Goal: Ask a question

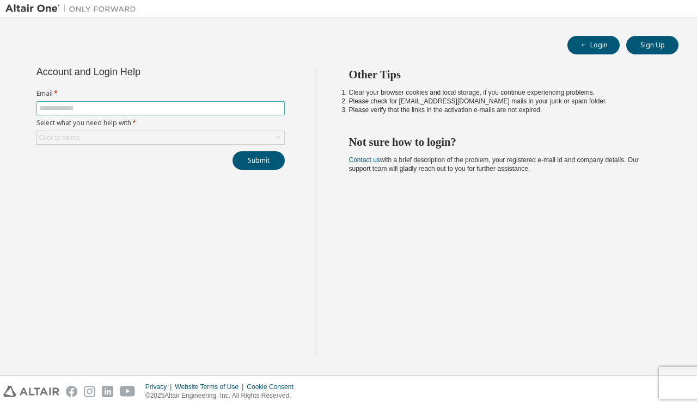
click at [128, 113] on span at bounding box center [160, 108] width 248 height 14
click at [127, 108] on input "text" at bounding box center [160, 108] width 243 height 9
type input "**********"
click at [62, 133] on div "Click to select" at bounding box center [60, 138] width 44 height 12
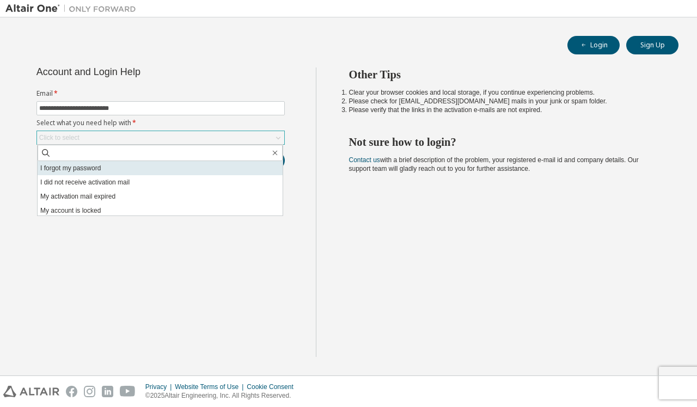
click at [81, 170] on li "I forgot my password" at bounding box center [160, 168] width 245 height 14
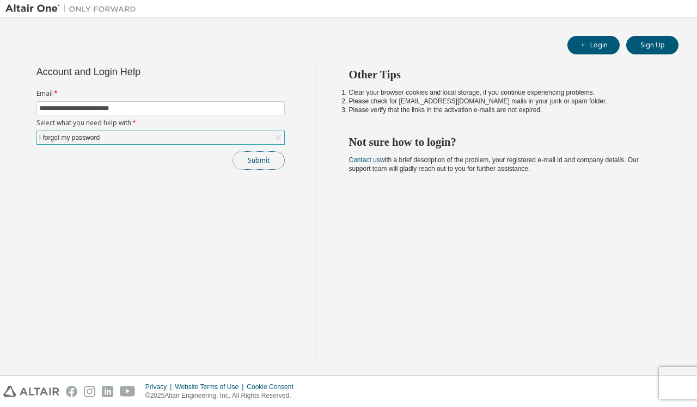
click at [274, 162] on button "Submit" at bounding box center [258, 160] width 52 height 19
click at [120, 137] on div "I forgot my password" at bounding box center [160, 137] width 247 height 13
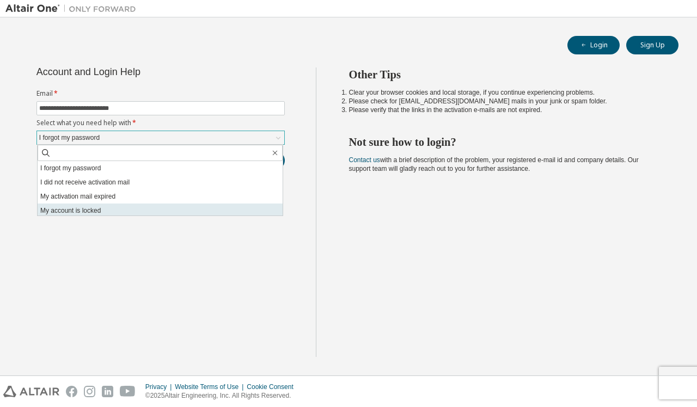
click at [105, 206] on li "My account is locked" at bounding box center [160, 211] width 245 height 14
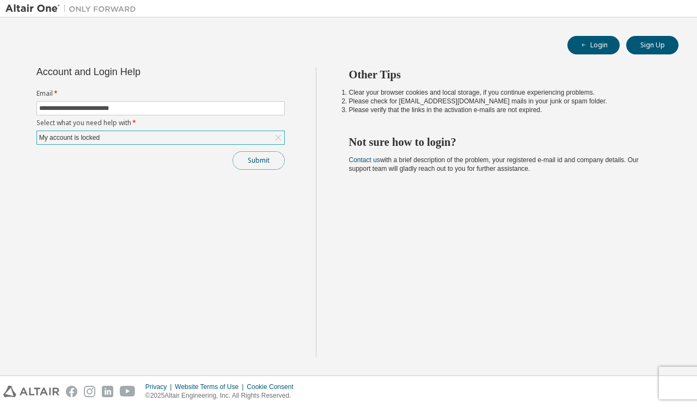
click at [261, 161] on button "Submit" at bounding box center [258, 160] width 52 height 19
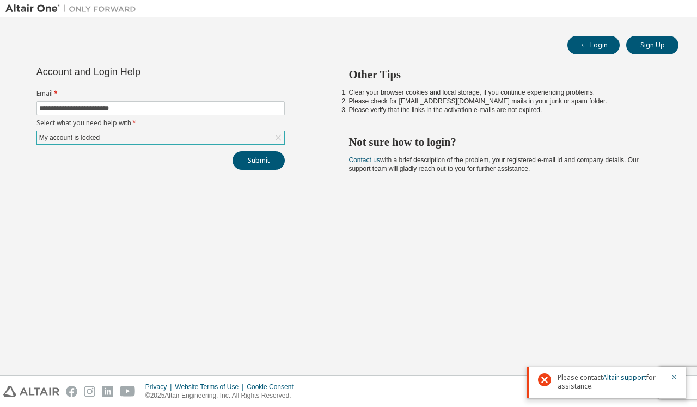
click at [542, 376] on icon at bounding box center [544, 379] width 13 height 13
click at [677, 377] on icon "button" at bounding box center [674, 377] width 7 height 7
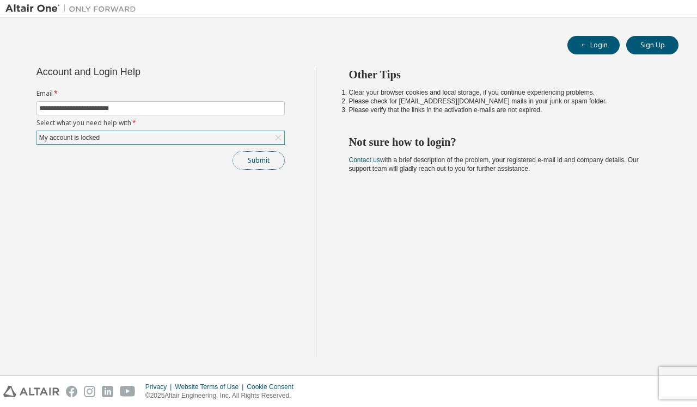
click at [261, 161] on button "Submit" at bounding box center [258, 160] width 52 height 19
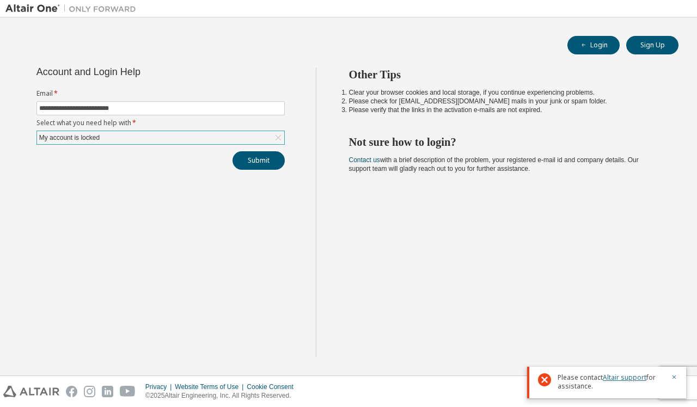
click at [640, 382] on link "Altair support" at bounding box center [625, 377] width 44 height 9
